Goal: Task Accomplishment & Management: Manage account settings

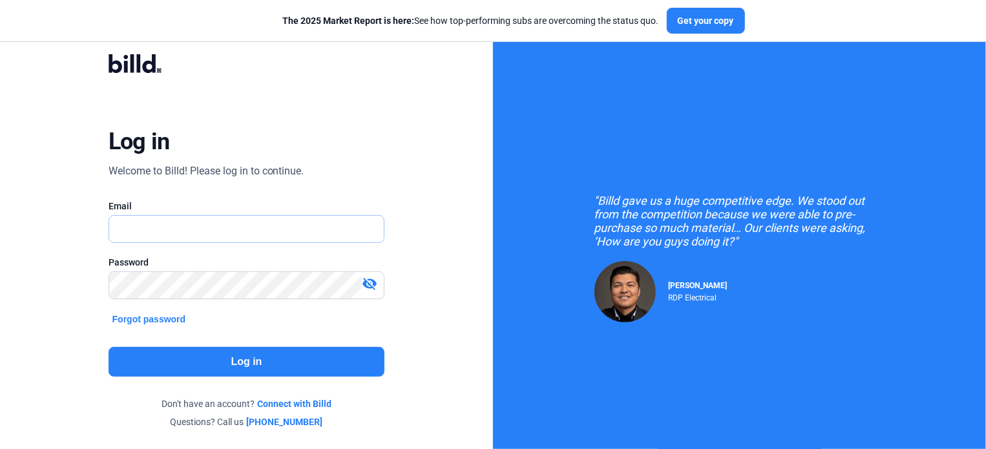
type input "[EMAIL_ADDRESS][DOMAIN_NAME]"
click at [196, 347] on button "Log in" at bounding box center [247, 362] width 277 height 30
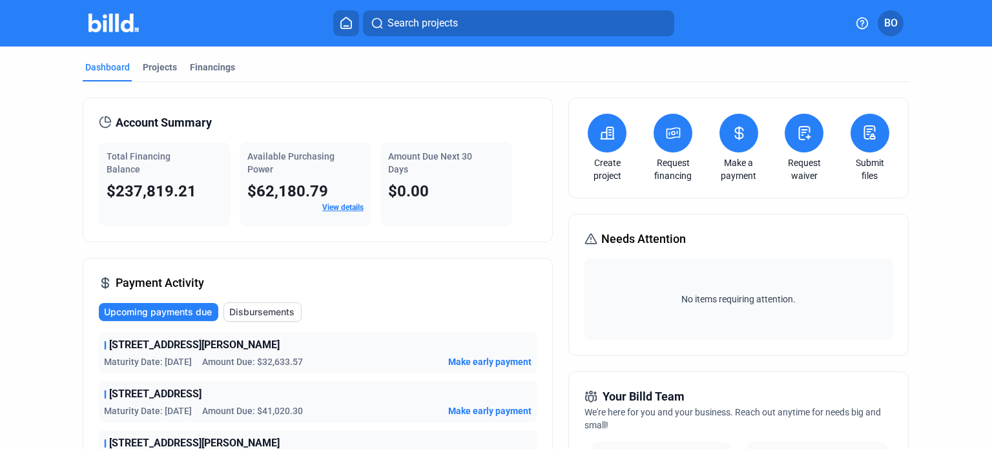
click at [735, 132] on icon at bounding box center [739, 133] width 8 height 13
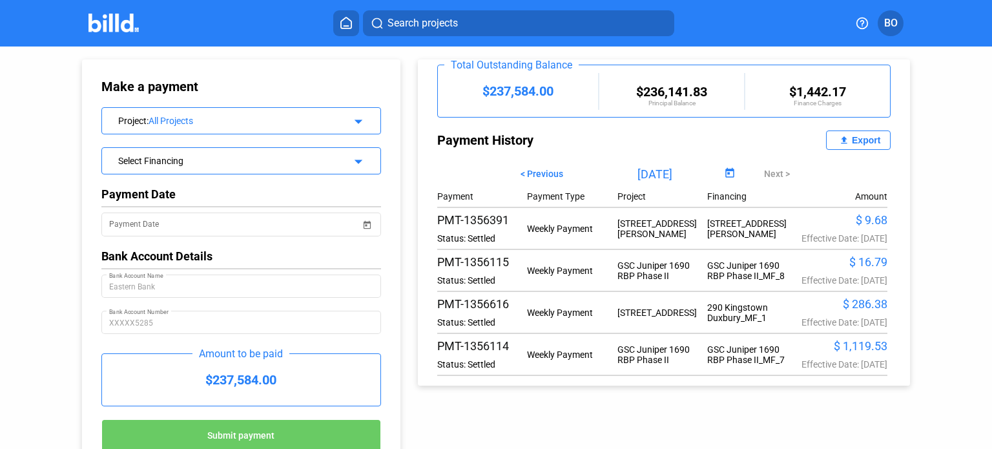
click at [826, 139] on button "file_upload Export" at bounding box center [858, 140] width 65 height 19
click at [101, 15] on img at bounding box center [114, 23] width 51 height 19
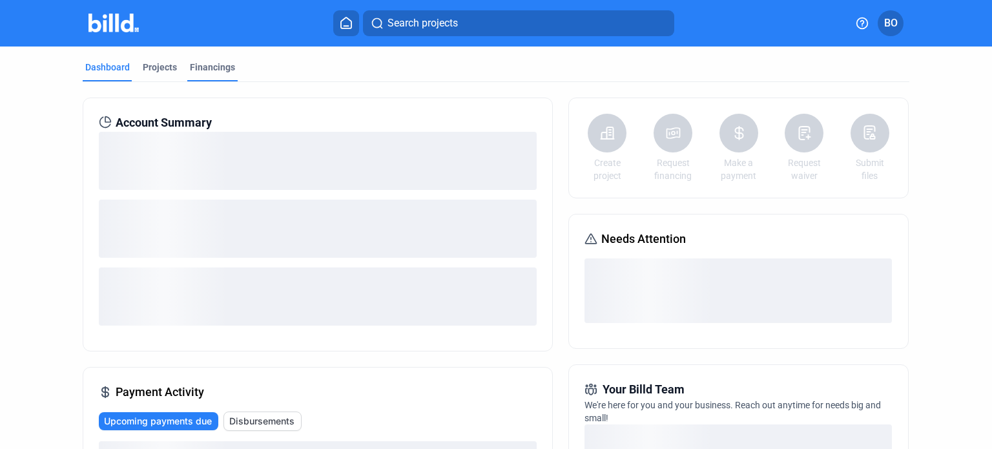
click at [215, 69] on div "Financings" at bounding box center [212, 67] width 45 height 13
